Goal: Information Seeking & Learning: Learn about a topic

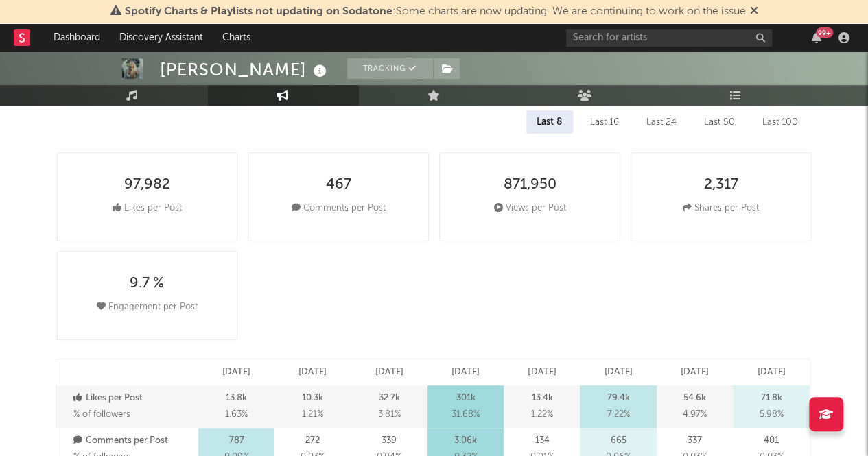
select select "6m"
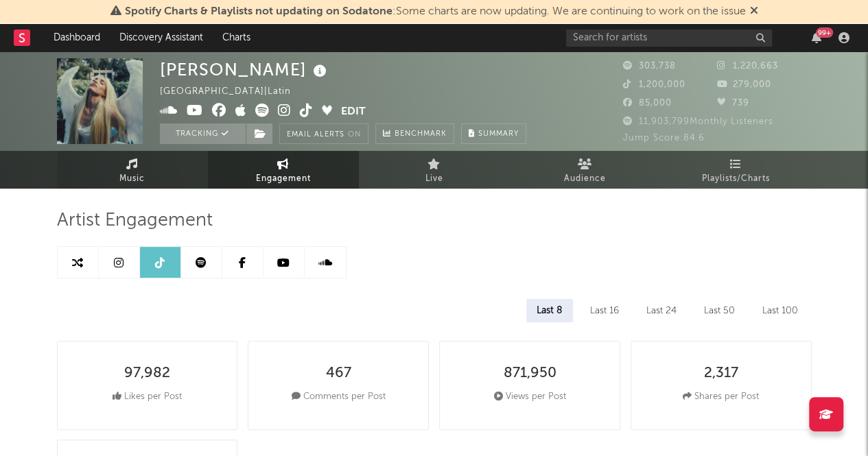
click at [155, 169] on link "Music" at bounding box center [132, 170] width 151 height 38
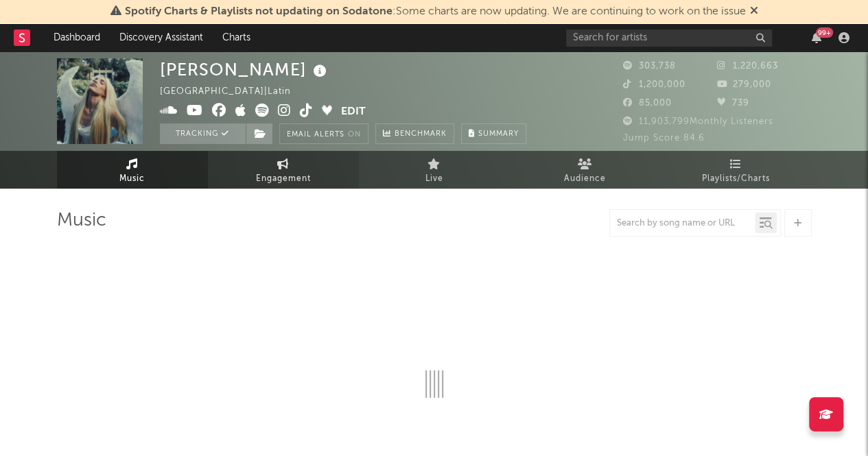
click at [261, 154] on link "Engagement" at bounding box center [283, 170] width 151 height 38
select select "1w"
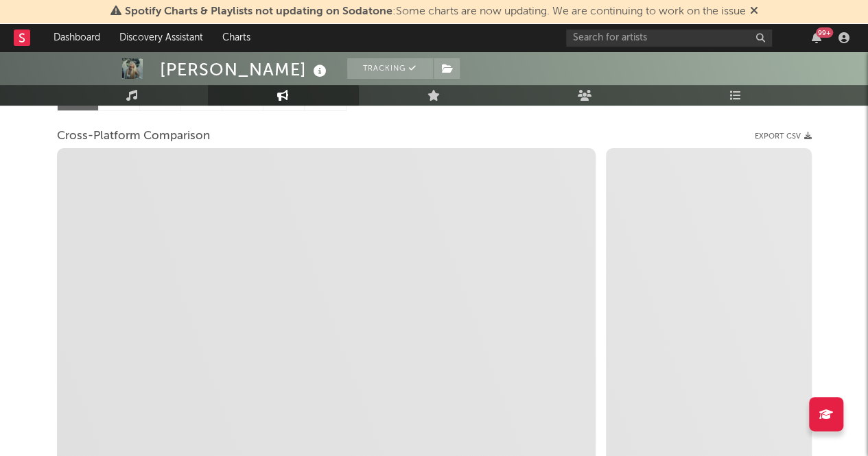
scroll to position [160, 0]
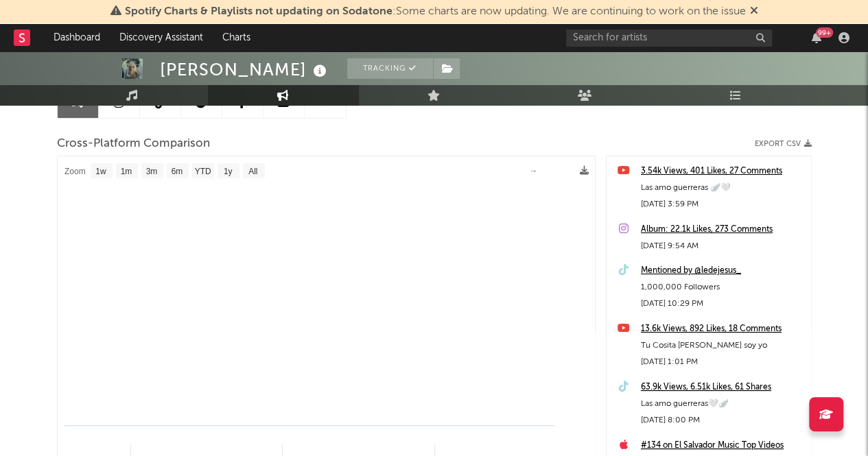
select select "1m"
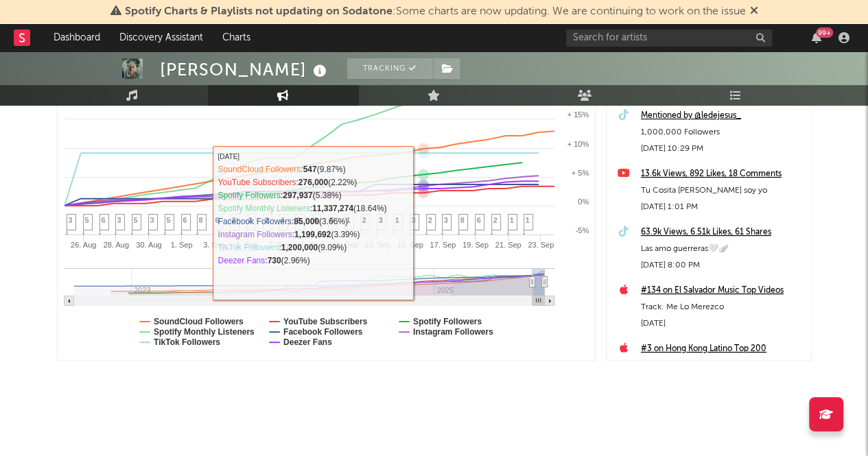
scroll to position [0, 0]
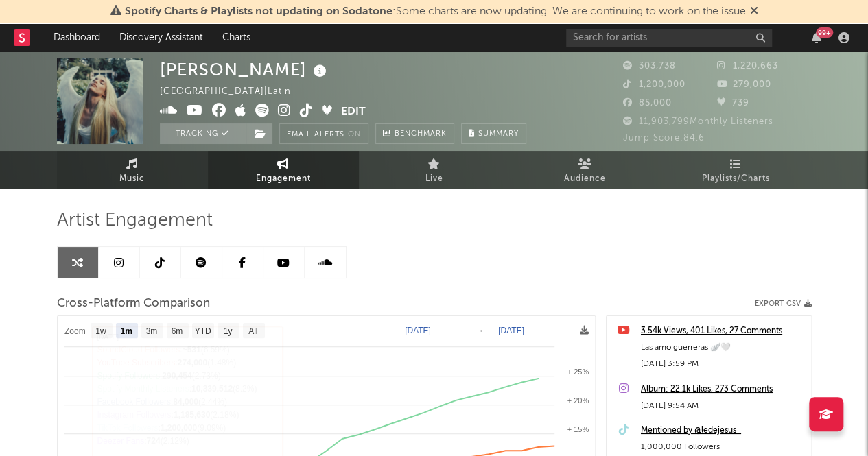
click at [147, 169] on link "Music" at bounding box center [132, 170] width 151 height 38
select select "6m"
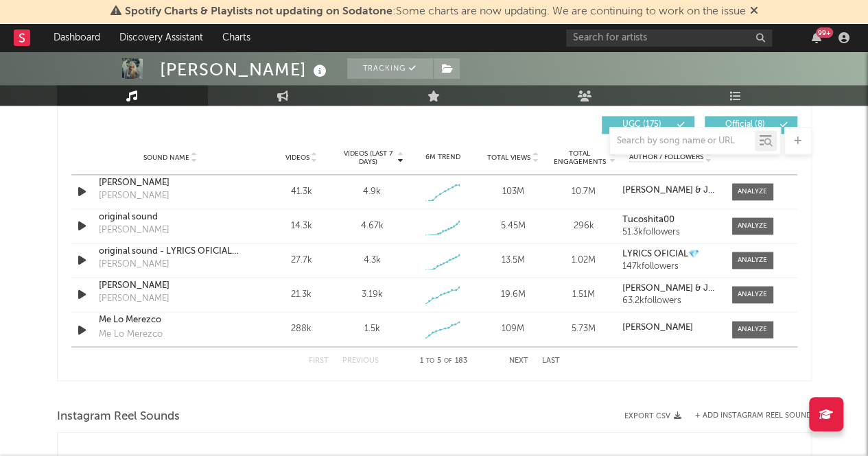
scroll to position [967, 0]
click at [742, 231] on span at bounding box center [752, 226] width 41 height 17
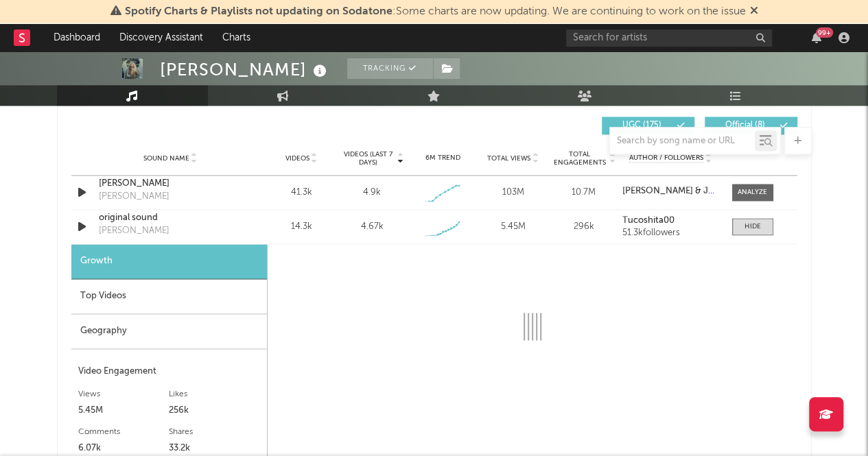
select select "1w"
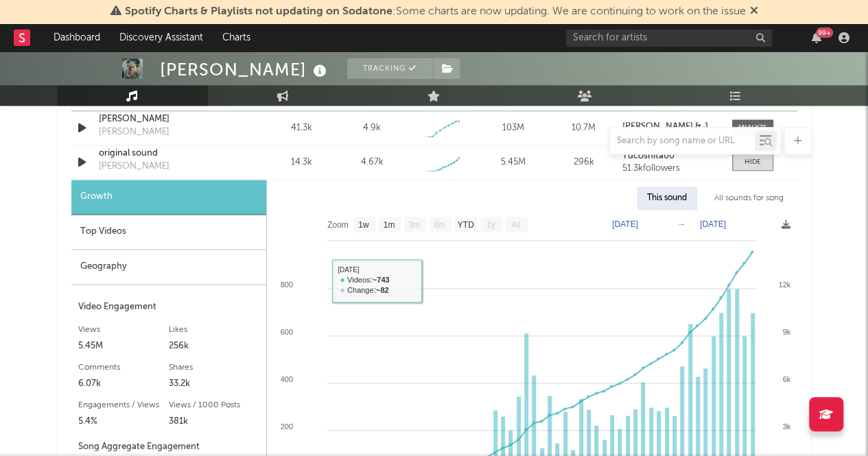
scroll to position [1030, 0]
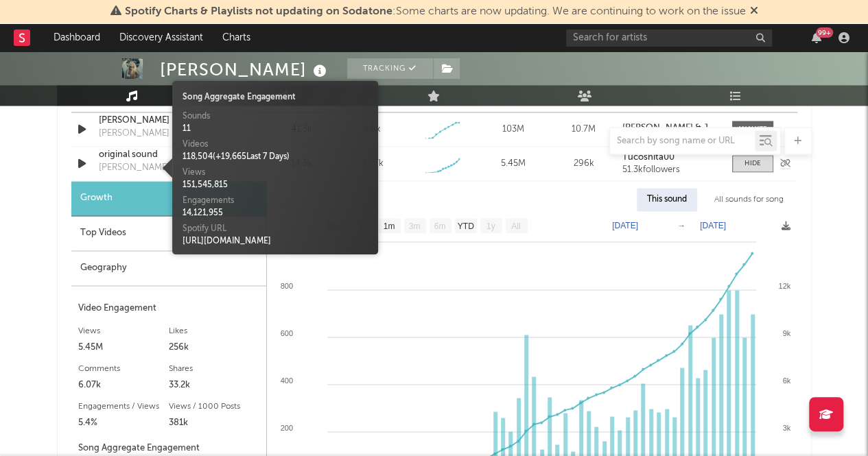
click at [117, 171] on div "[PERSON_NAME]" at bounding box center [134, 168] width 71 height 14
click at [12, 206] on div "[PERSON_NAME] Tracking [GEOGRAPHIC_DATA] | Latin Edit Tracking Email Alerts On …" at bounding box center [434, 246] width 868 height 2450
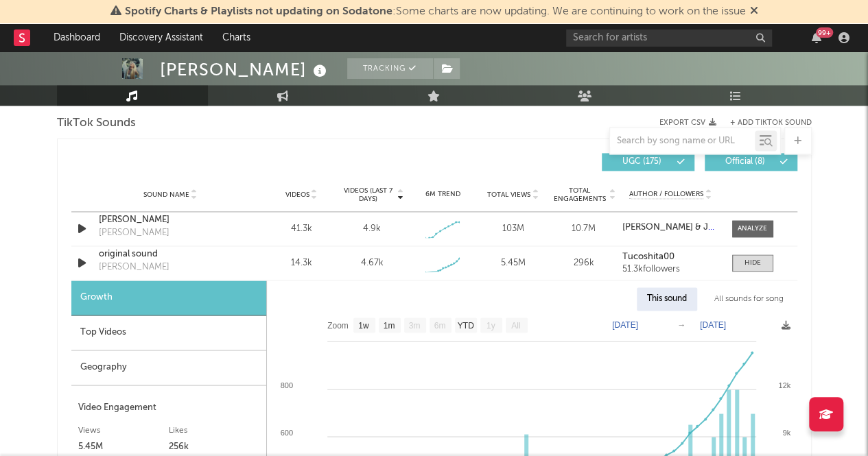
scroll to position [932, 0]
click at [765, 230] on div at bounding box center [751, 228] width 29 height 10
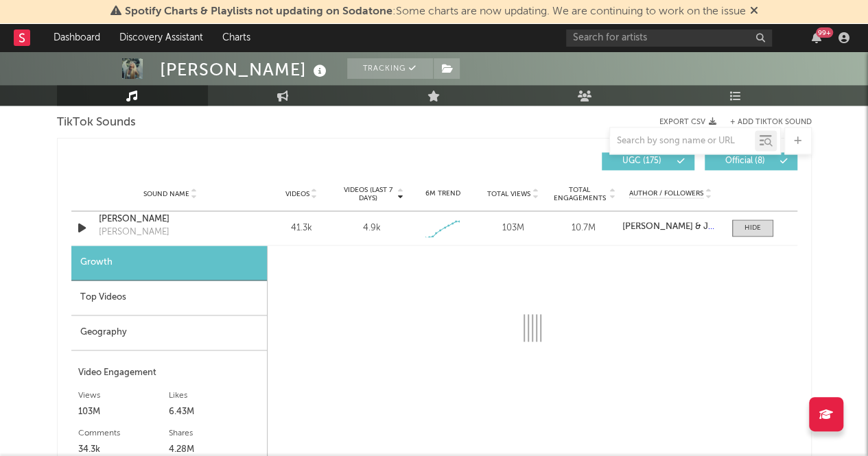
select select "1w"
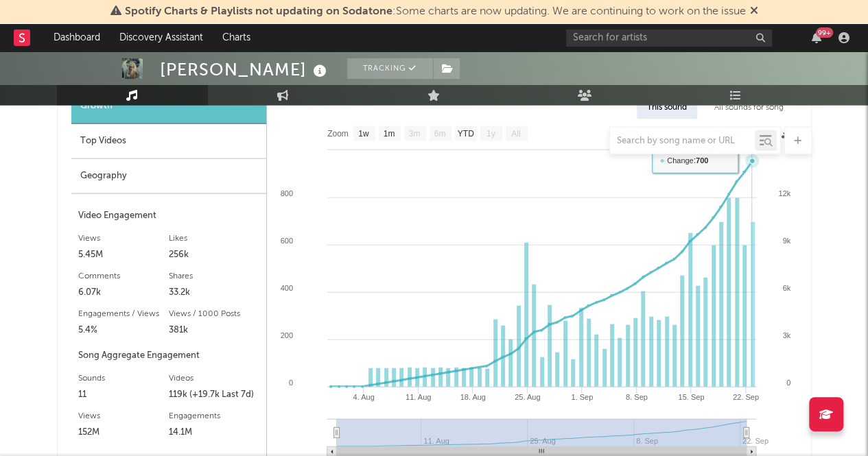
scroll to position [1499, 0]
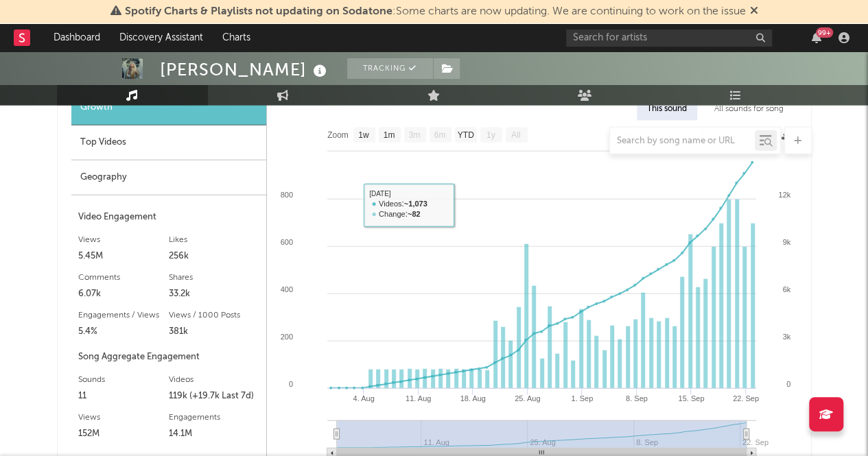
click at [137, 147] on div at bounding box center [434, 140] width 755 height 27
click at [113, 139] on div at bounding box center [434, 140] width 755 height 27
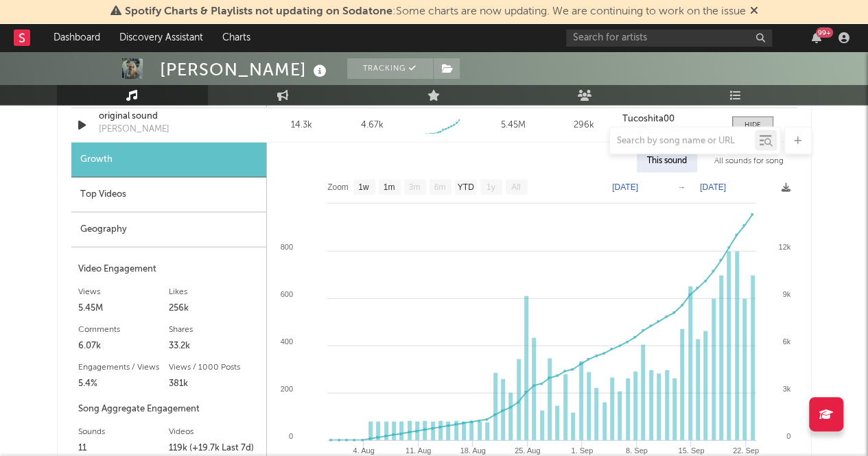
scroll to position [1445, 0]
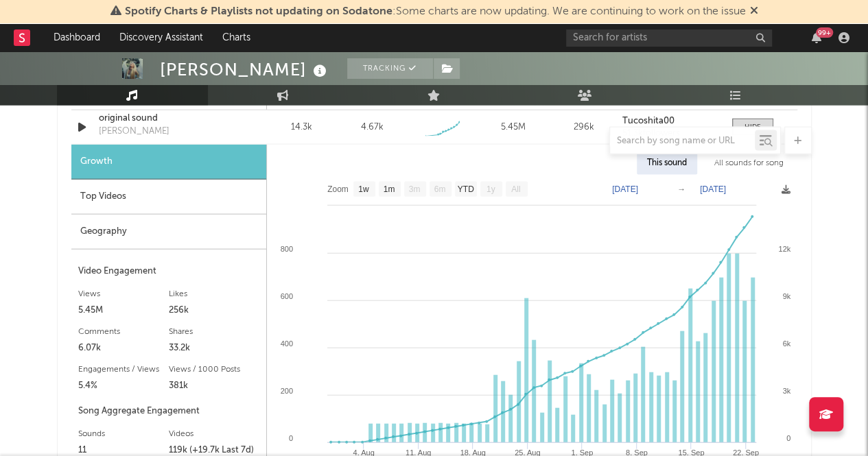
click at [117, 197] on div "Top Videos" at bounding box center [168, 197] width 195 height 35
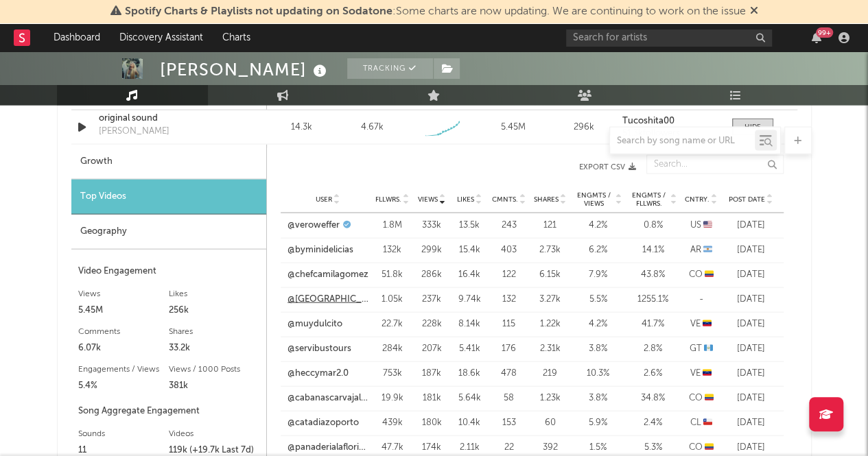
click at [314, 300] on link "@[GEOGRAPHIC_DATA]" at bounding box center [327, 300] width 81 height 14
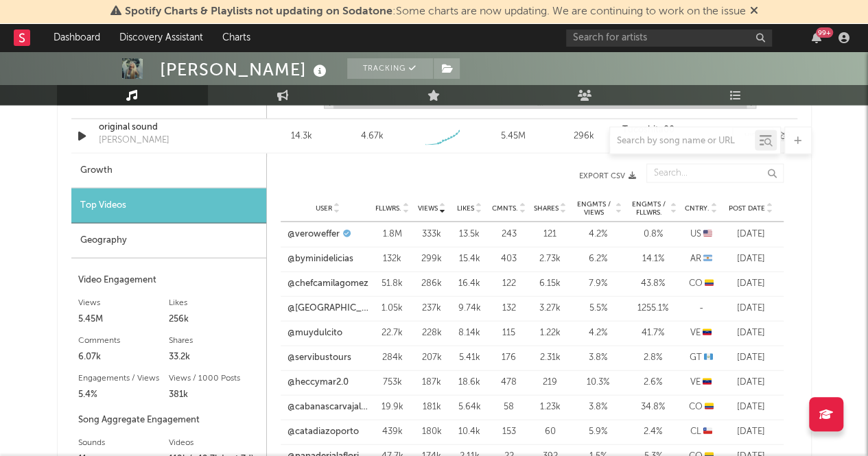
scroll to position [1435, 0]
click at [128, 130] on div at bounding box center [434, 140] width 755 height 27
click at [127, 142] on div at bounding box center [434, 140] width 755 height 27
click at [109, 123] on div "original sound" at bounding box center [170, 128] width 143 height 14
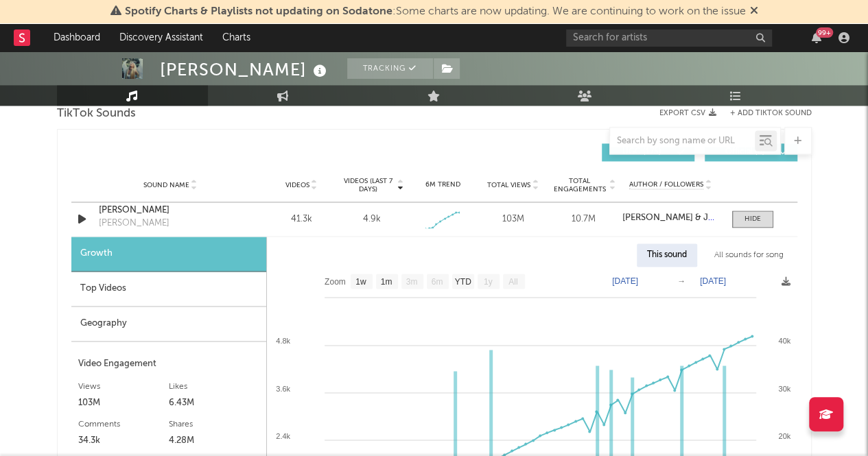
scroll to position [943, 0]
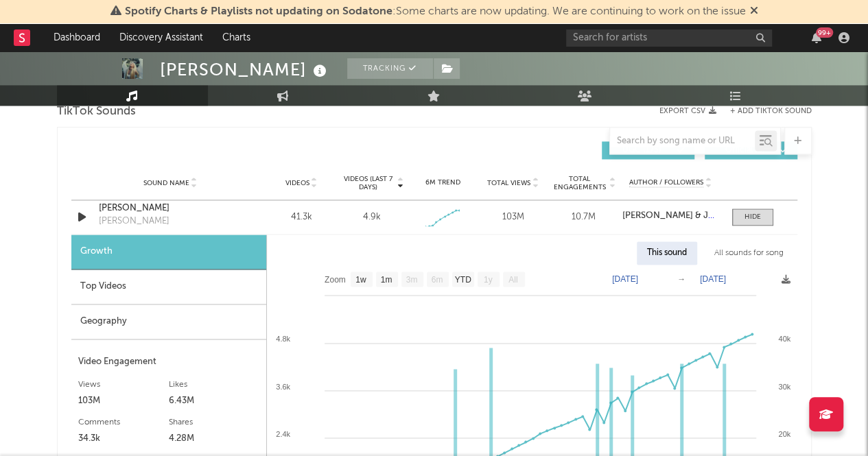
click at [185, 248] on div "Growth" at bounding box center [168, 252] width 195 height 35
click at [128, 279] on div "Top Videos" at bounding box center [168, 287] width 195 height 35
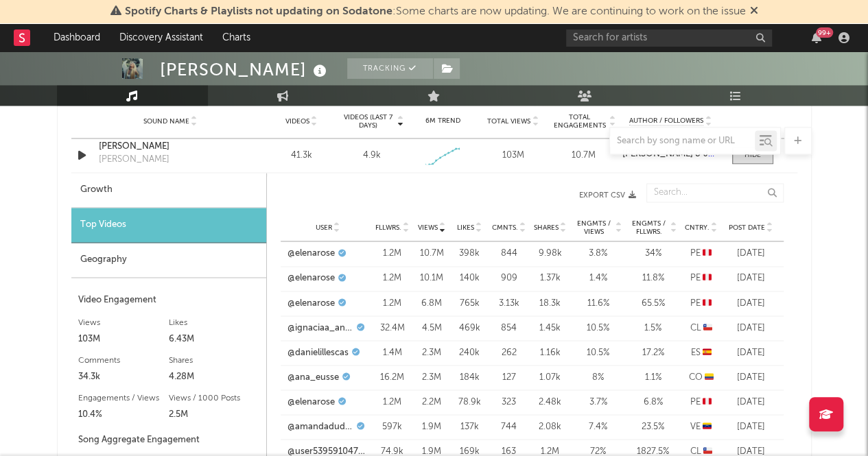
scroll to position [1004, 0]
click at [768, 228] on icon at bounding box center [769, 230] width 7 height 5
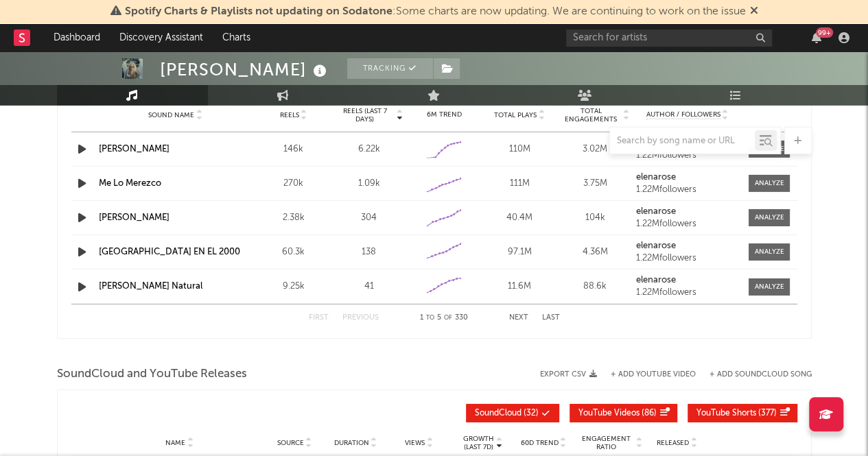
scroll to position [2033, 0]
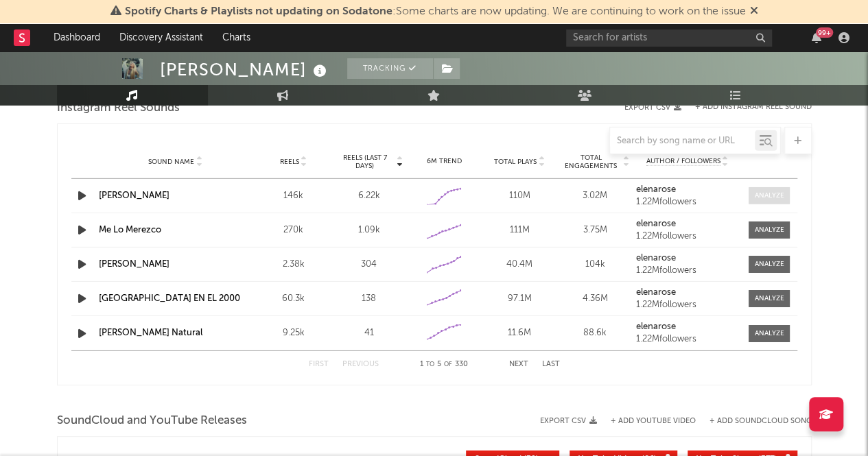
click at [766, 193] on div at bounding box center [769, 196] width 29 height 10
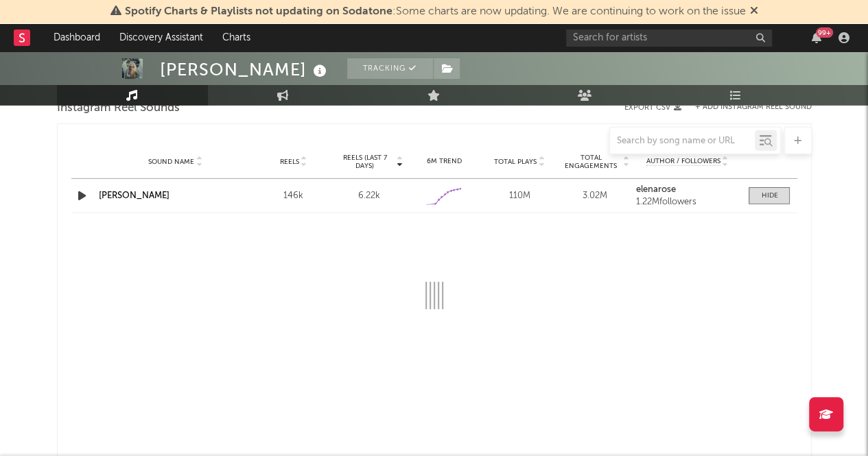
select select "1w"
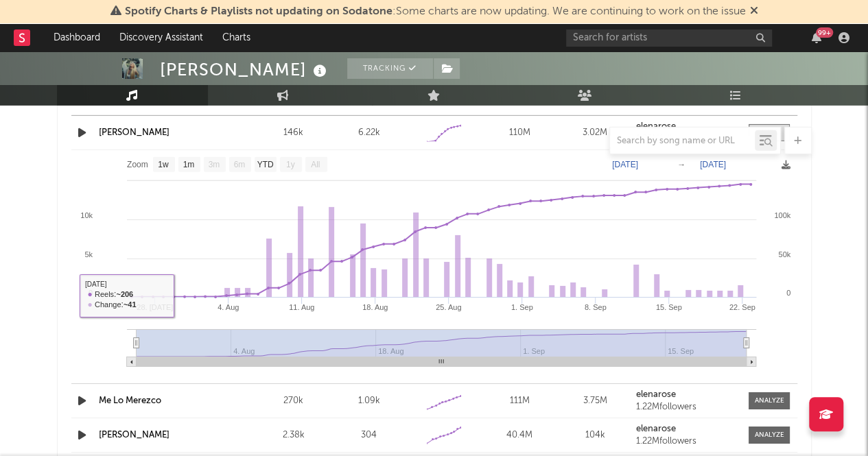
scroll to position [2093, 0]
